Goal: Check status: Check status

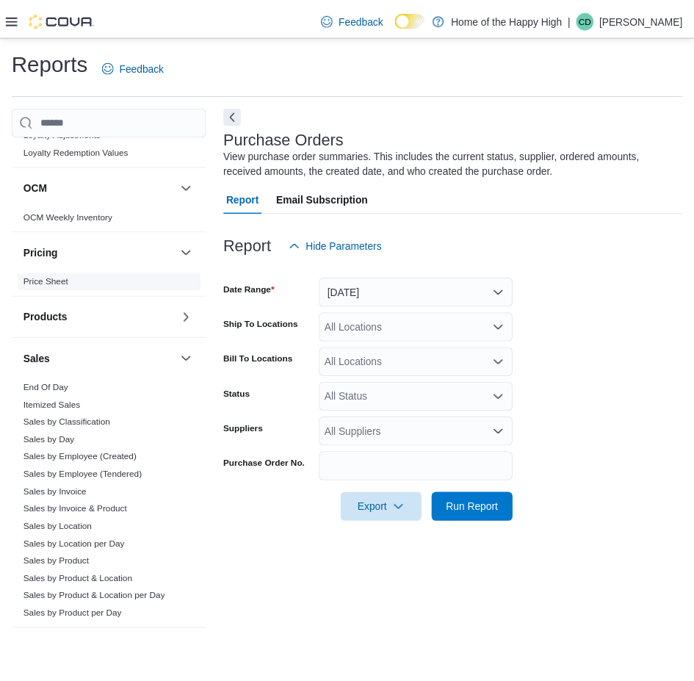
scroll to position [770, 0]
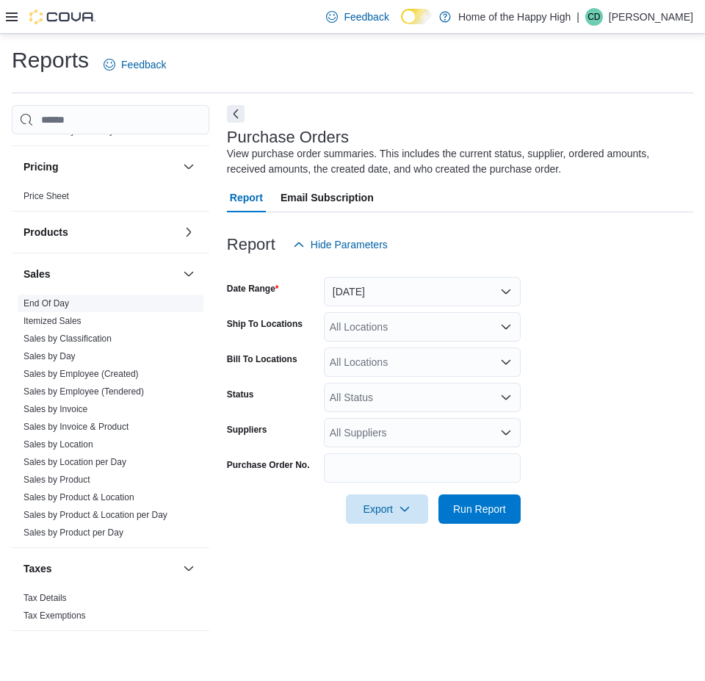
click at [47, 305] on link "End Of Day" at bounding box center [47, 303] width 46 height 10
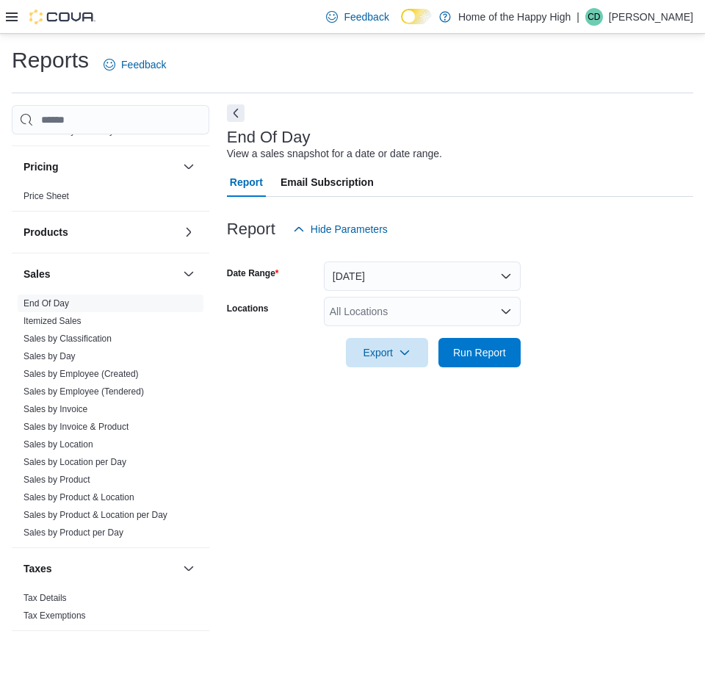
click at [235, 113] on button "Next" at bounding box center [236, 113] width 18 height 18
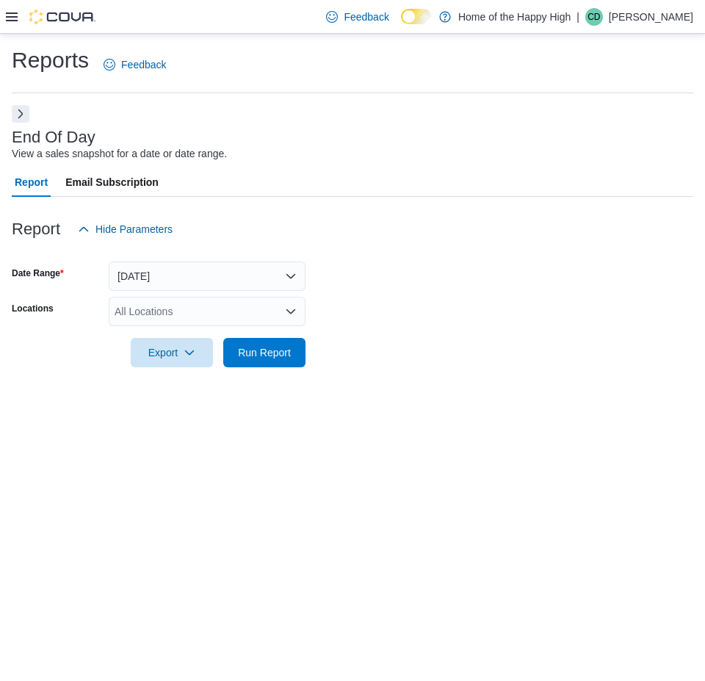
click at [257, 299] on div "All Locations" at bounding box center [207, 311] width 197 height 29
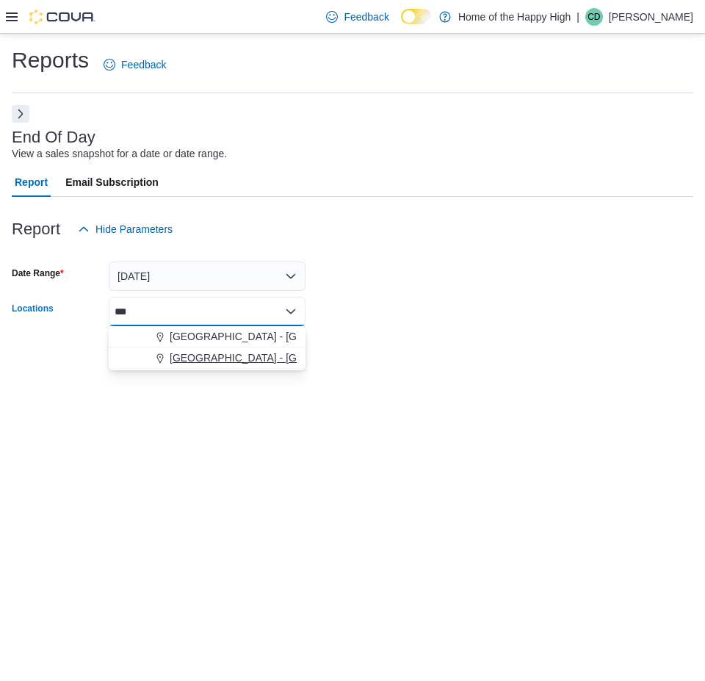
type input "***"
click at [227, 364] on button "[GEOGRAPHIC_DATA] - [GEOGRAPHIC_DATA] - Fire & Flower" at bounding box center [207, 357] width 197 height 21
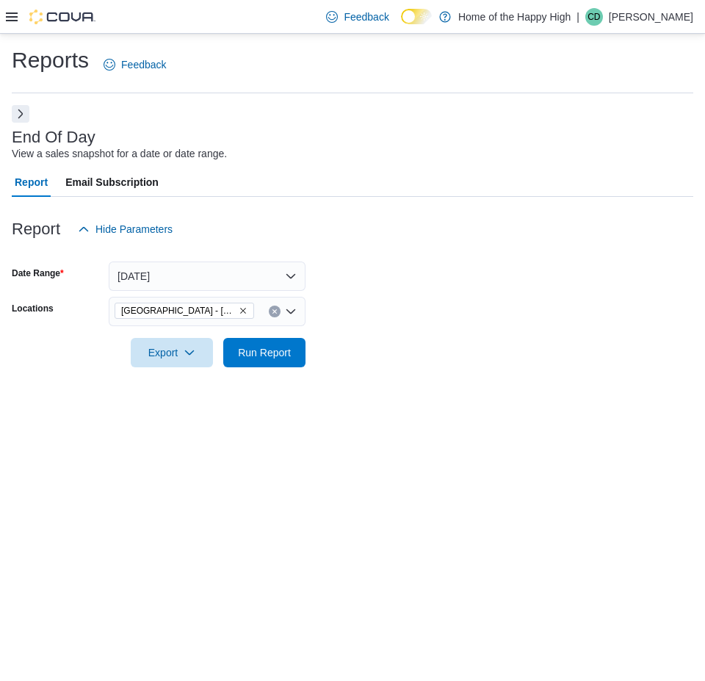
click at [394, 335] on div at bounding box center [353, 332] width 682 height 12
click at [248, 349] on span "Run Report" at bounding box center [264, 351] width 53 height 15
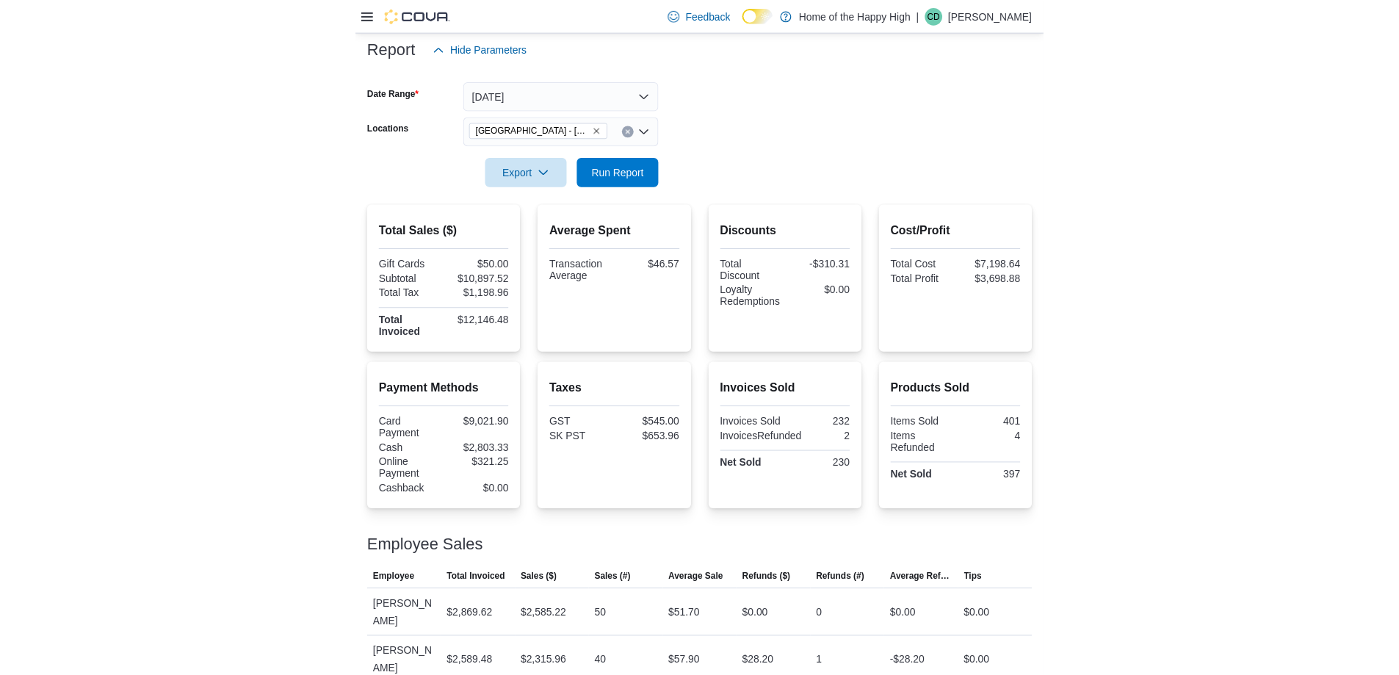
scroll to position [196, 0]
